Goal: Task Accomplishment & Management: Complete application form

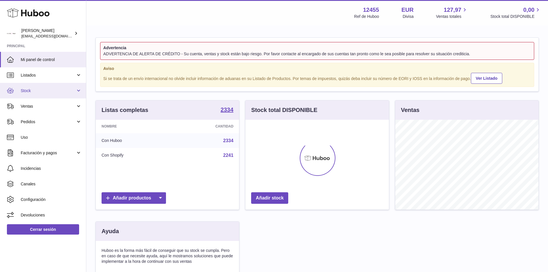
scroll to position [90, 145]
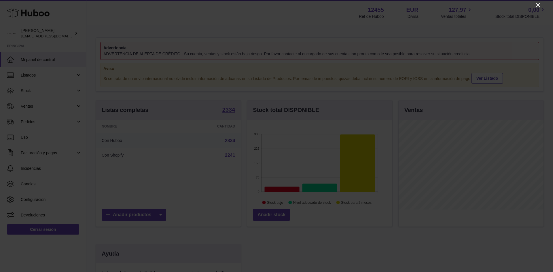
click at [536, 4] on icon "Close" at bounding box center [537, 5] width 7 height 7
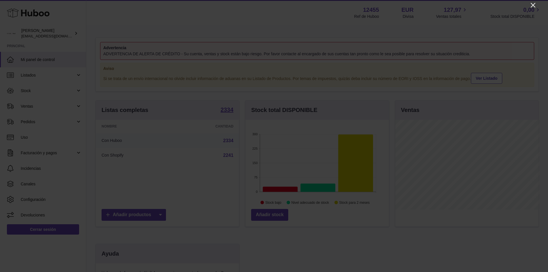
scroll to position [287700, 287646]
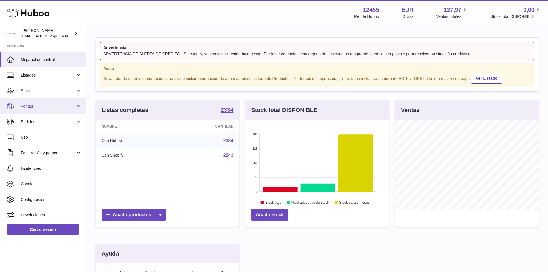
click at [54, 103] on link "Ventas" at bounding box center [43, 106] width 86 height 16
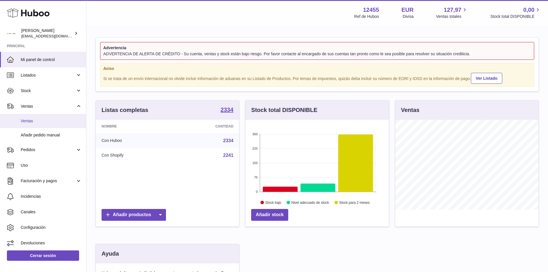
click at [35, 120] on span "Ventas" at bounding box center [51, 120] width 61 height 5
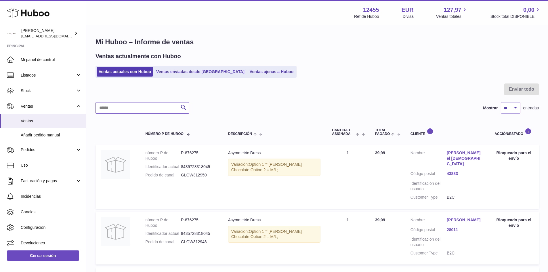
click at [148, 107] on input "text" at bounding box center [143, 108] width 94 height 12
click at [150, 109] on input "text" at bounding box center [143, 108] width 94 height 12
paste input "**********"
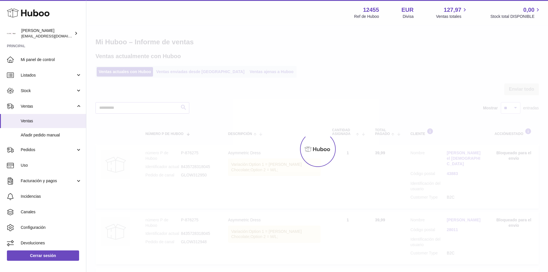
type input "**********"
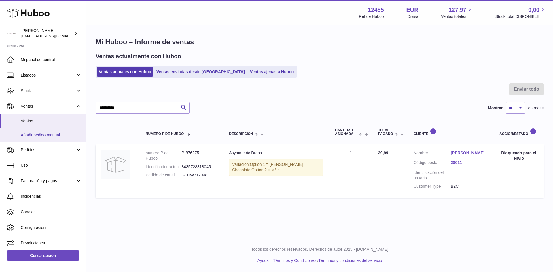
click at [61, 133] on span "Añadir pedido manual" at bounding box center [51, 134] width 61 height 5
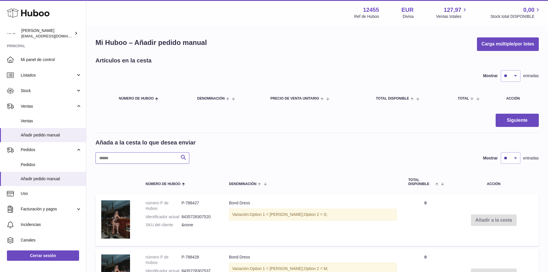
click at [154, 159] on input "text" at bounding box center [143, 158] width 94 height 12
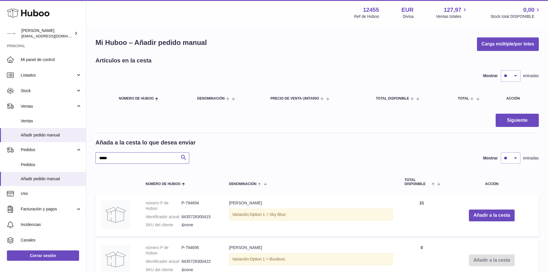
click at [130, 153] on input "*****" at bounding box center [143, 158] width 94 height 12
type input "********"
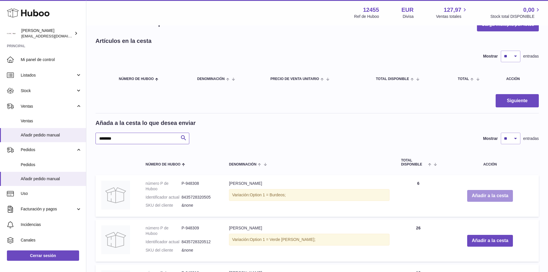
scroll to position [29, 0]
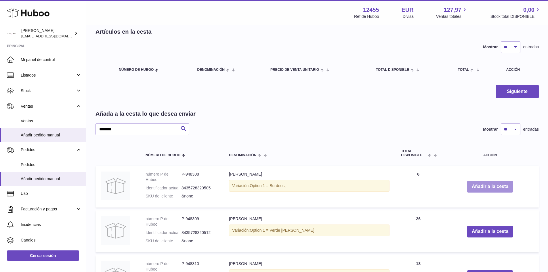
click at [492, 190] on button "Añadir a la cesta" at bounding box center [490, 187] width 46 height 12
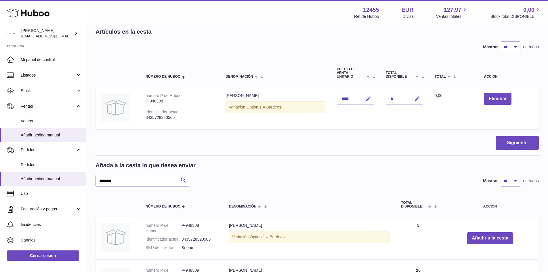
click at [488, 189] on div "Añada a la cesta lo que desea enviar ******** Buscar Mostrar ** ** ** *** entra…" at bounding box center [317, 256] width 443 height 190
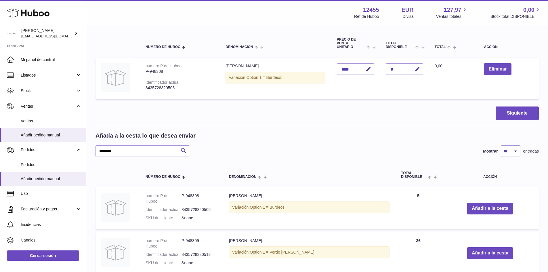
scroll to position [86, 0]
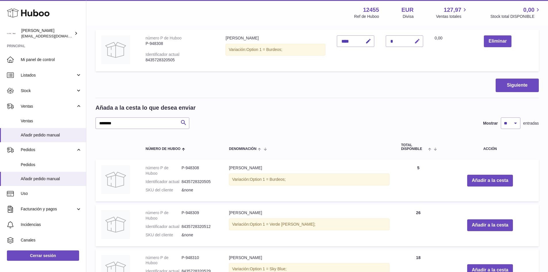
click at [419, 40] on icon "button" at bounding box center [417, 41] width 6 height 6
click at [394, 42] on input "*" at bounding box center [404, 41] width 37 height 12
type input "*"
click at [420, 42] on icon "submit" at bounding box center [417, 41] width 5 height 5
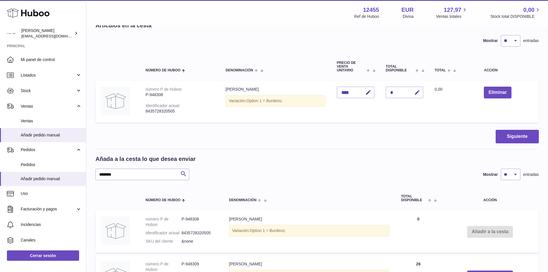
scroll to position [0, 0]
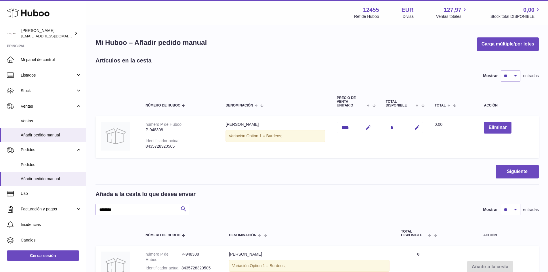
click at [480, 126] on td "Eliminar" at bounding box center [508, 137] width 61 height 42
click at [492, 128] on button "Eliminar" at bounding box center [497, 128] width 27 height 12
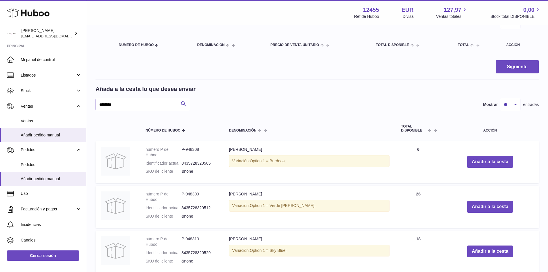
scroll to position [58, 0]
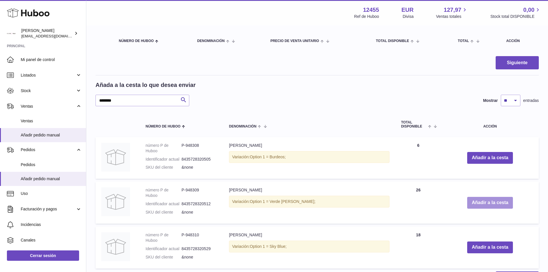
click at [496, 203] on button "Añadir a la cesta" at bounding box center [490, 203] width 46 height 12
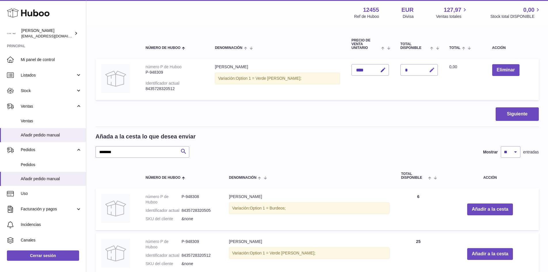
click at [424, 71] on button "button" at bounding box center [431, 70] width 14 height 12
click at [401, 69] on input "*" at bounding box center [419, 70] width 37 height 12
type input "*"
click at [430, 72] on icon "submit" at bounding box center [432, 69] width 5 height 5
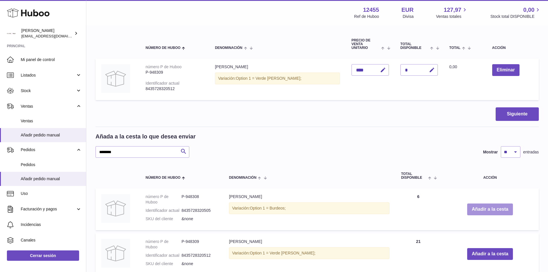
click at [479, 212] on button "Añadir a la cesta" at bounding box center [490, 209] width 46 height 12
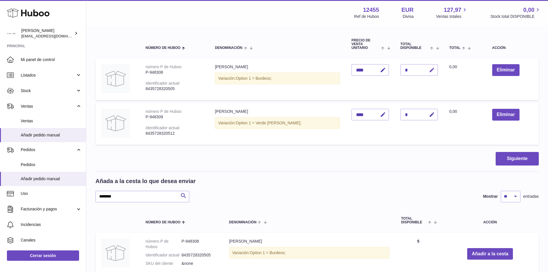
click at [429, 71] on icon "button" at bounding box center [432, 70] width 6 height 6
click at [414, 71] on button "button" at bounding box center [419, 69] width 11 height 9
click at [403, 71] on div "*" at bounding box center [419, 70] width 37 height 12
click at [401, 68] on div "*" at bounding box center [419, 70] width 37 height 12
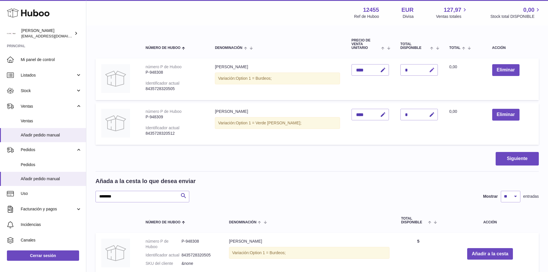
click at [425, 69] on button "button" at bounding box center [431, 70] width 14 height 12
type input "*"
click at [430, 71] on icon "submit" at bounding box center [432, 69] width 5 height 5
click at [128, 193] on input "********" at bounding box center [143, 197] width 94 height 12
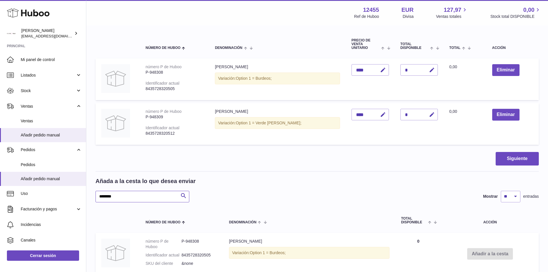
click at [128, 193] on input "********" at bounding box center [143, 197] width 94 height 12
type input "********"
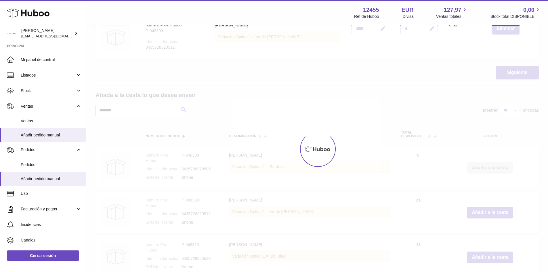
scroll to position [144, 0]
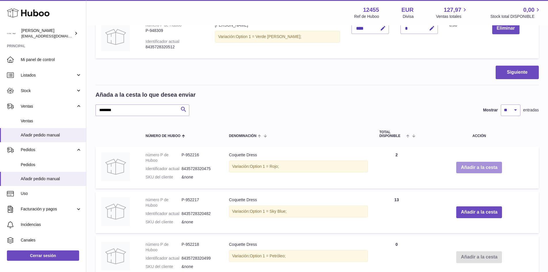
click at [491, 165] on button "Añadir a la cesta" at bounding box center [479, 168] width 46 height 12
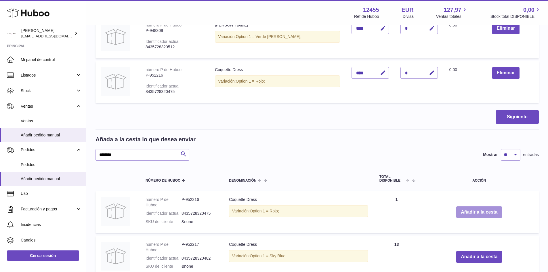
click at [473, 211] on button "Añadir a la cesta" at bounding box center [479, 212] width 46 height 12
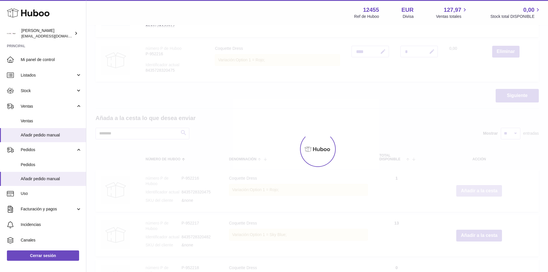
scroll to position [230, 0]
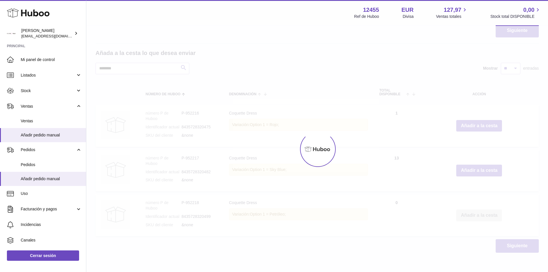
type input "*"
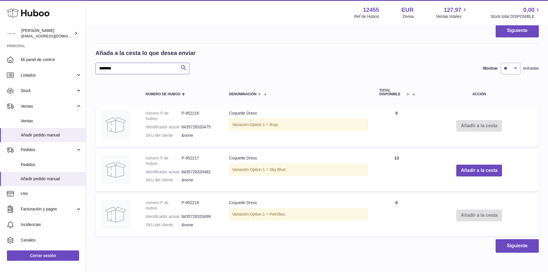
click at [131, 70] on input "********" at bounding box center [143, 69] width 94 height 12
click at [125, 66] on input "********" at bounding box center [143, 69] width 94 height 12
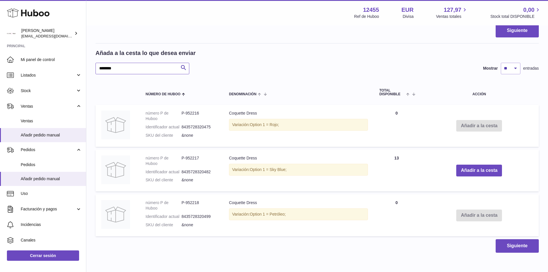
click at [125, 66] on input "********" at bounding box center [143, 69] width 94 height 12
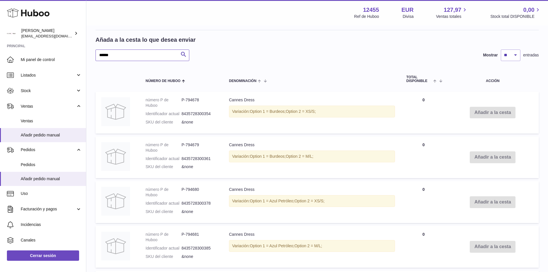
scroll to position [218, 0]
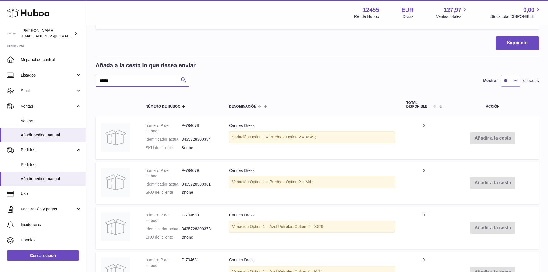
click at [151, 75] on input "******" at bounding box center [143, 81] width 94 height 12
type input "*****"
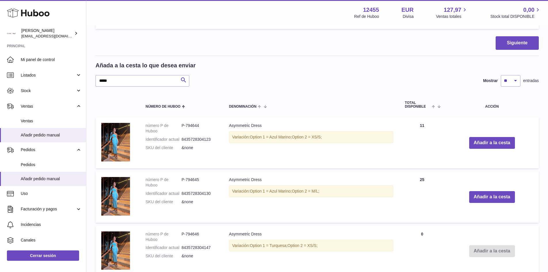
drag, startPoint x: 338, startPoint y: 139, endPoint x: 218, endPoint y: 136, distance: 119.5
click at [218, 136] on tr "número P de Huboo P-794644 Identificador actual 8435728304123 SKU del cliente &…" at bounding box center [317, 142] width 443 height 51
click at [246, 140] on div "Variación: Option 1 = Azul Marino; Option 2 = XS/S;" at bounding box center [311, 137] width 164 height 12
click at [245, 138] on div "Variación: Option 1 = Azul Marino; Option 2 = XS/S;" at bounding box center [311, 137] width 164 height 12
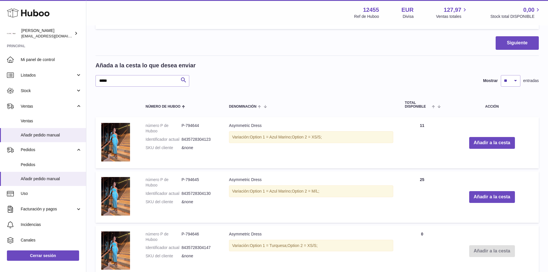
click at [245, 138] on div "Variación: Option 1 = Azul Marino; Option 2 = XS/S;" at bounding box center [311, 137] width 164 height 12
click at [230, 190] on div "Variación: Option 1 = Azul Marino; Option 2 = M/L;" at bounding box center [311, 191] width 164 height 12
drag, startPoint x: 230, startPoint y: 191, endPoint x: 334, endPoint y: 191, distance: 103.9
click at [333, 191] on div "Variación: Option 1 = Azul Marino; Option 2 = M/L;" at bounding box center [311, 191] width 164 height 12
click at [345, 191] on div "Variación: Option 1 = Azul Marino; Option 2 = M/L;" at bounding box center [311, 191] width 164 height 12
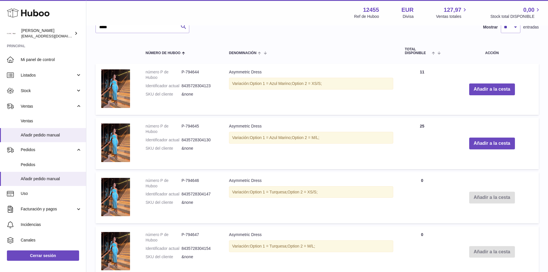
scroll to position [261, 0]
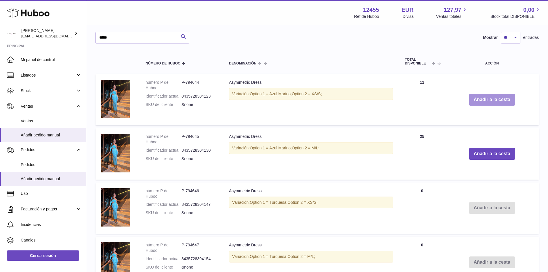
click at [485, 99] on button "Añadir a la cesta" at bounding box center [492, 100] width 46 height 12
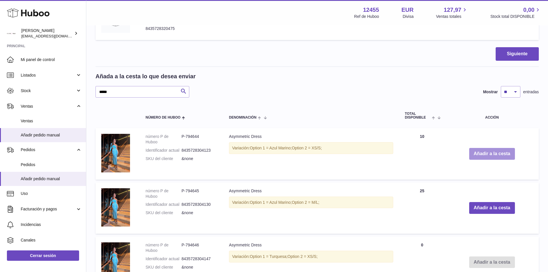
scroll to position [315, 0]
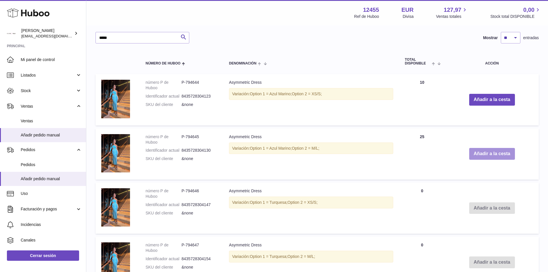
click at [497, 152] on button "Añadir a la cesta" at bounding box center [492, 154] width 46 height 12
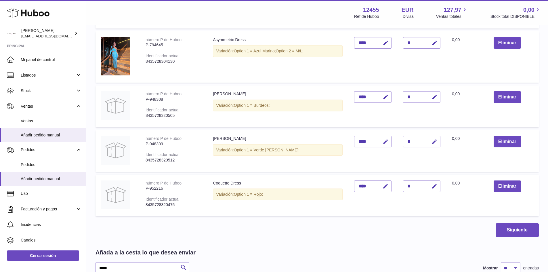
scroll to position [0, 0]
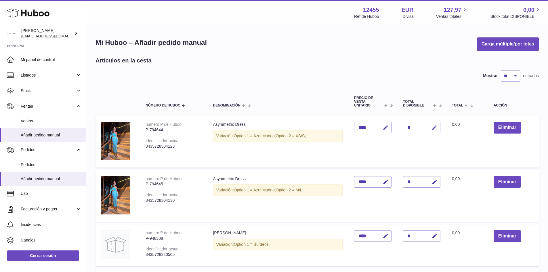
click at [436, 128] on icon "button" at bounding box center [435, 128] width 6 height 6
click at [415, 128] on input "*" at bounding box center [421, 128] width 37 height 12
type input "*"
click at [436, 129] on icon "submit" at bounding box center [434, 127] width 5 height 5
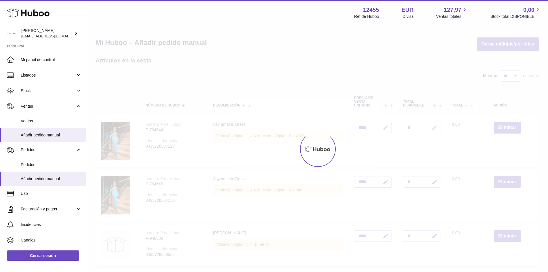
click at [435, 182] on div at bounding box center [317, 149] width 462 height 246
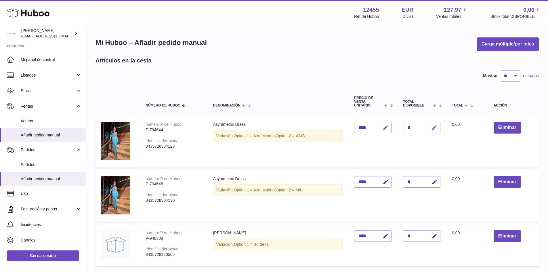
click at [435, 182] on icon "button" at bounding box center [435, 182] width 6 height 6
click at [413, 179] on input "*" at bounding box center [421, 182] width 37 height 12
type input "*"
click at [434, 183] on icon "submit" at bounding box center [434, 181] width 5 height 5
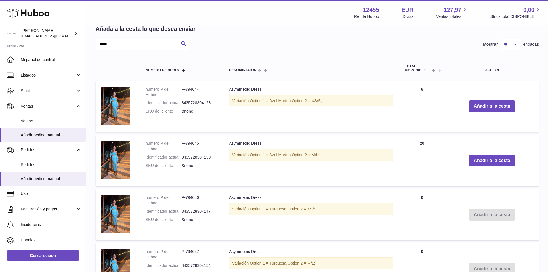
scroll to position [288, 0]
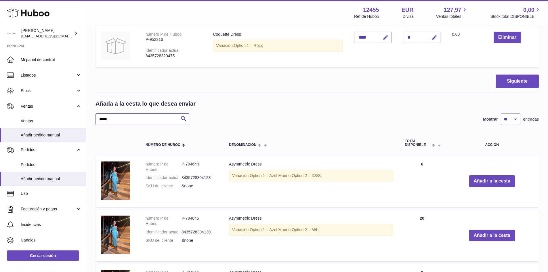
click at [143, 117] on input "*****" at bounding box center [143, 119] width 94 height 12
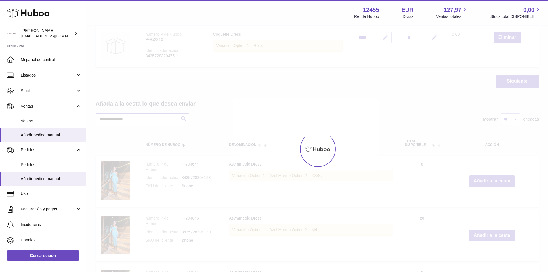
type input "**********"
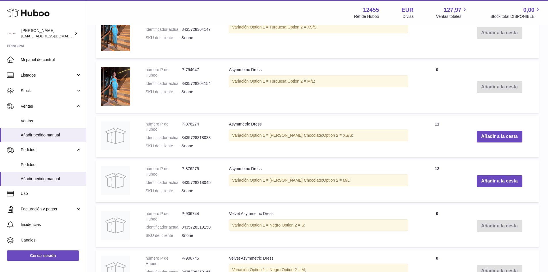
scroll to position [547, 0]
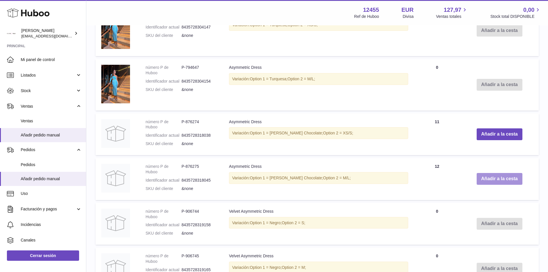
click at [492, 178] on button "Añadir a la cesta" at bounding box center [500, 179] width 46 height 12
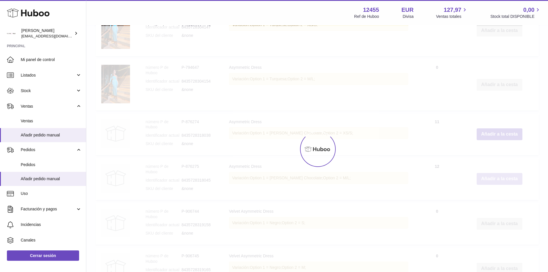
scroll to position [591, 0]
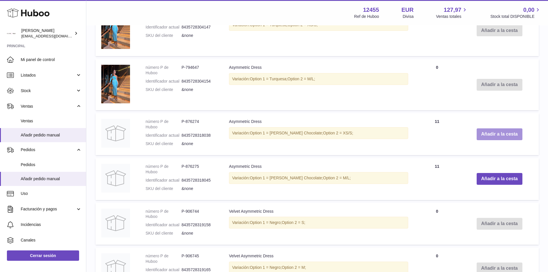
click at [493, 139] on button "Añadir a la cesta" at bounding box center [500, 134] width 46 height 12
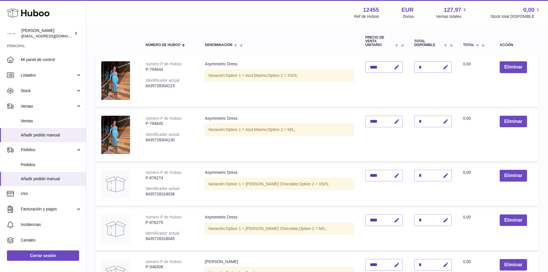
scroll to position [144, 0]
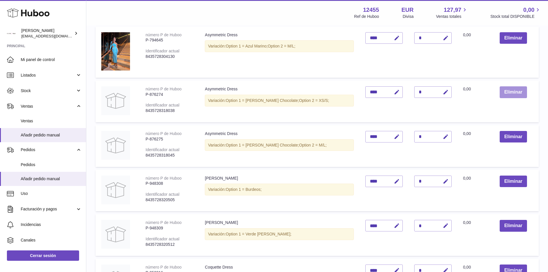
click at [500, 91] on button "Eliminar" at bounding box center [513, 92] width 27 height 12
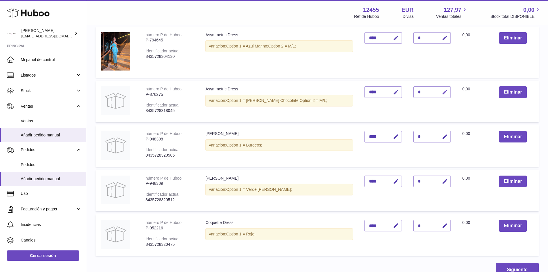
click at [442, 95] on icon "button" at bounding box center [445, 92] width 6 height 6
click at [427, 91] on button "button" at bounding box center [432, 91] width 11 height 9
click at [421, 91] on div "*" at bounding box center [432, 92] width 37 height 12
click at [437, 91] on button "button" at bounding box center [444, 92] width 14 height 12
type input "*"
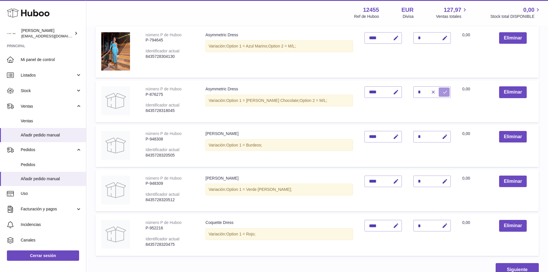
click at [443, 91] on icon "submit" at bounding box center [445, 92] width 5 height 5
